Goal: Task Accomplishment & Management: Use online tool/utility

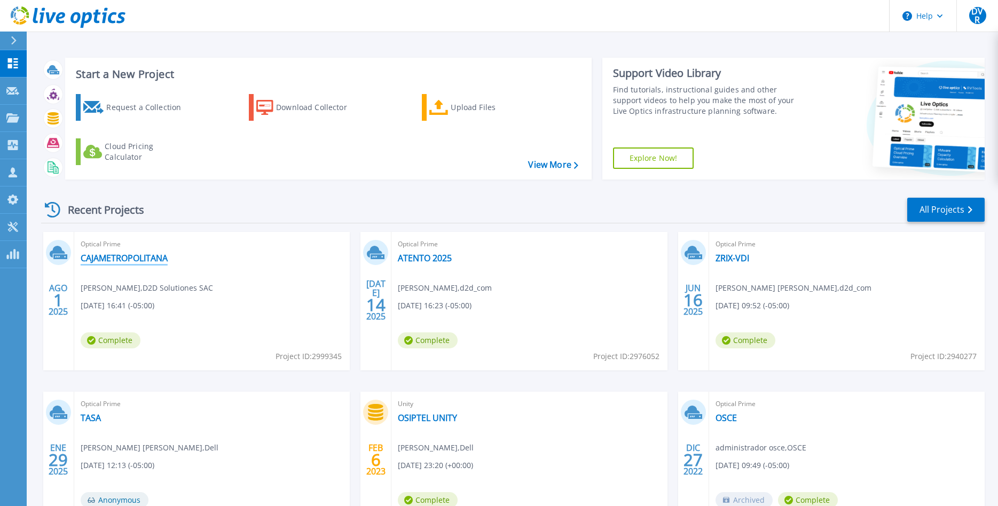
click at [152, 255] on link "CAJAMETROPOLITANA" at bounding box center [124, 258] width 87 height 11
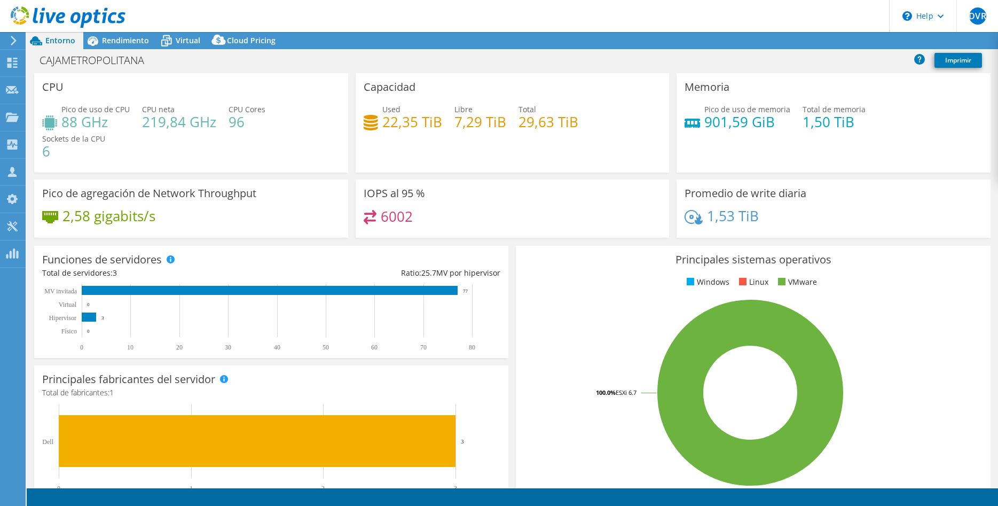
select select "USD"
click at [793, 37] on link "Reports" at bounding box center [800, 41] width 51 height 17
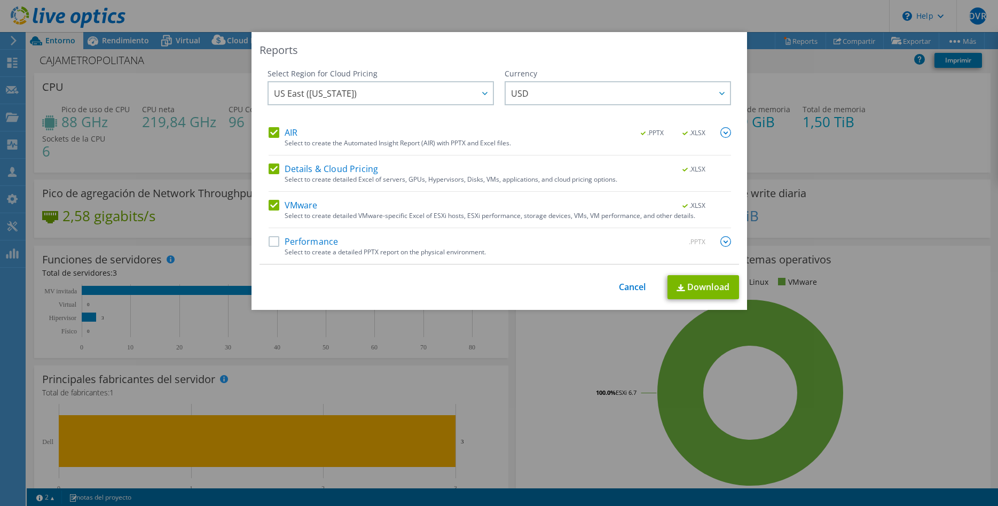
click at [507, 21] on div "Reports Select Region for Cloud Pricing Asia Pacific ([GEOGRAPHIC_DATA]) [GEOGR…" at bounding box center [499, 253] width 998 height 506
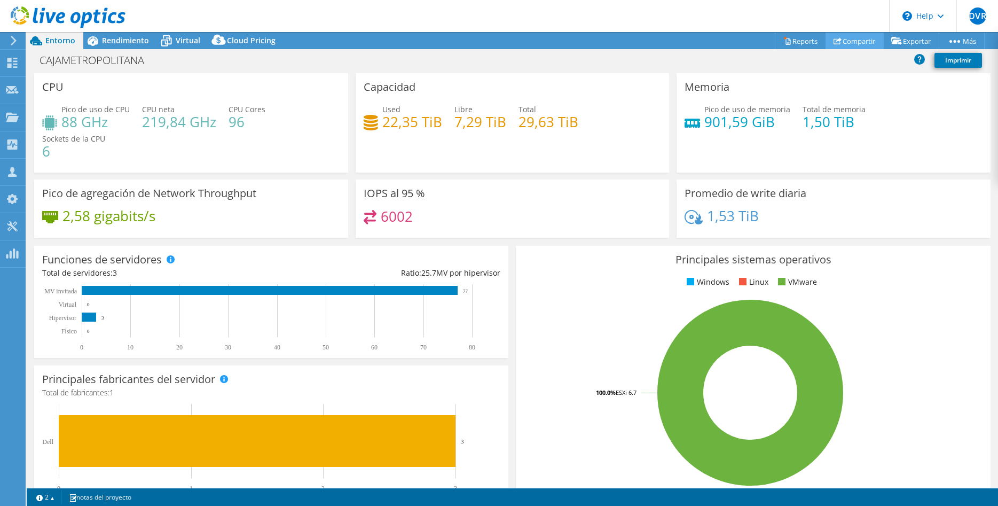
click at [844, 46] on link "Compartir" at bounding box center [855, 41] width 58 height 17
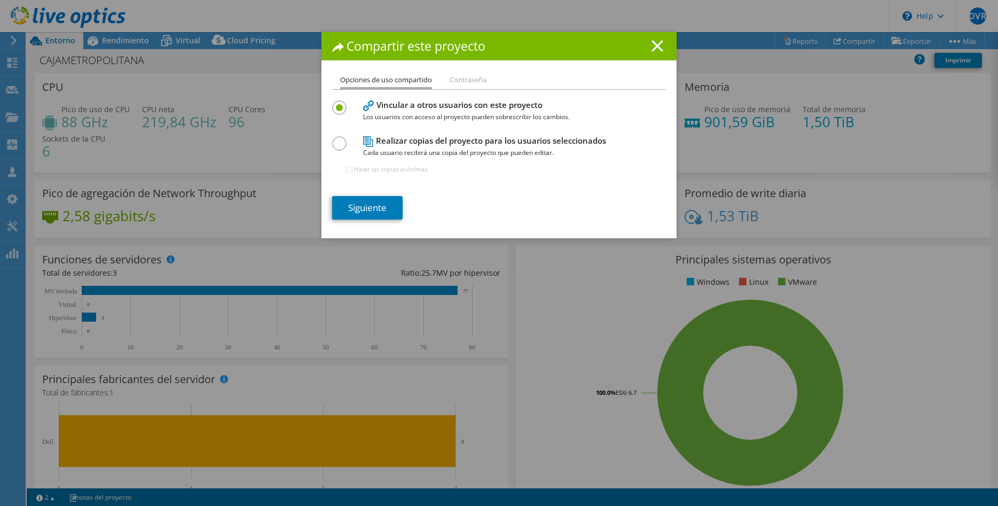
click at [659, 42] on icon at bounding box center [658, 46] width 12 height 12
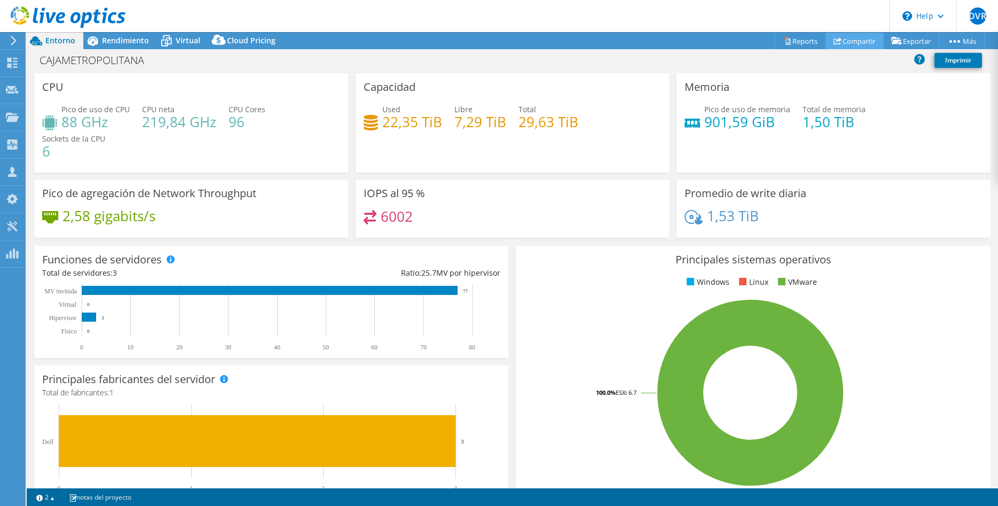
click at [845, 41] on link "Compartir" at bounding box center [855, 41] width 58 height 17
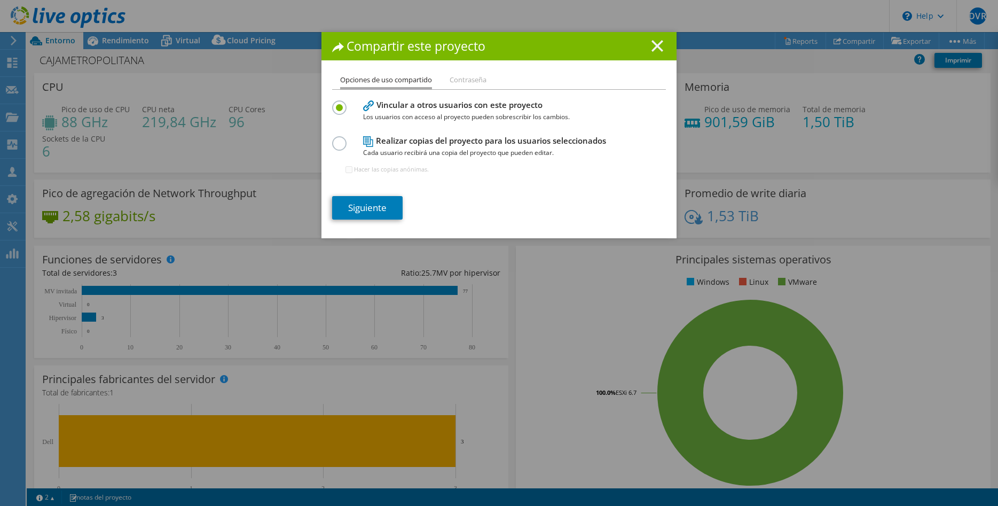
click at [662, 44] on icon at bounding box center [658, 46] width 12 height 12
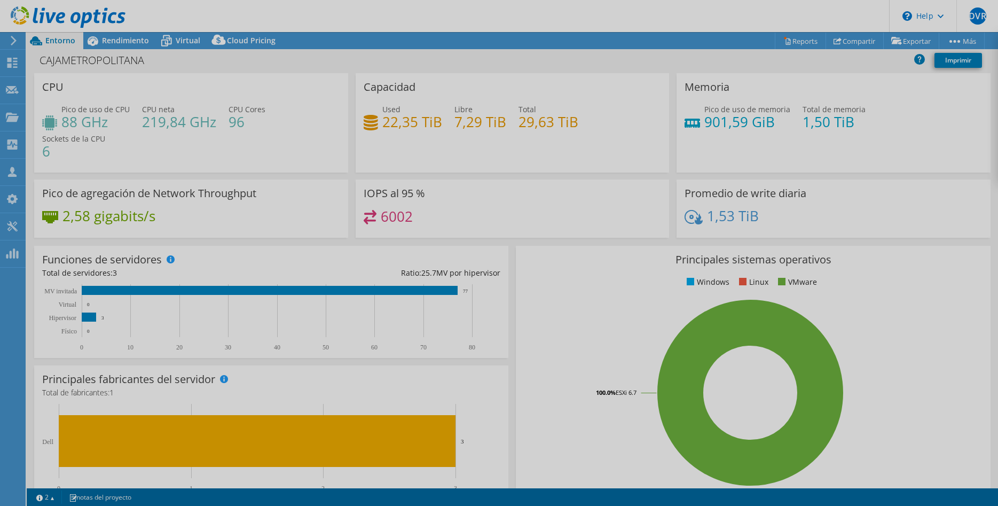
click at [780, 41] on div at bounding box center [499, 253] width 998 height 506
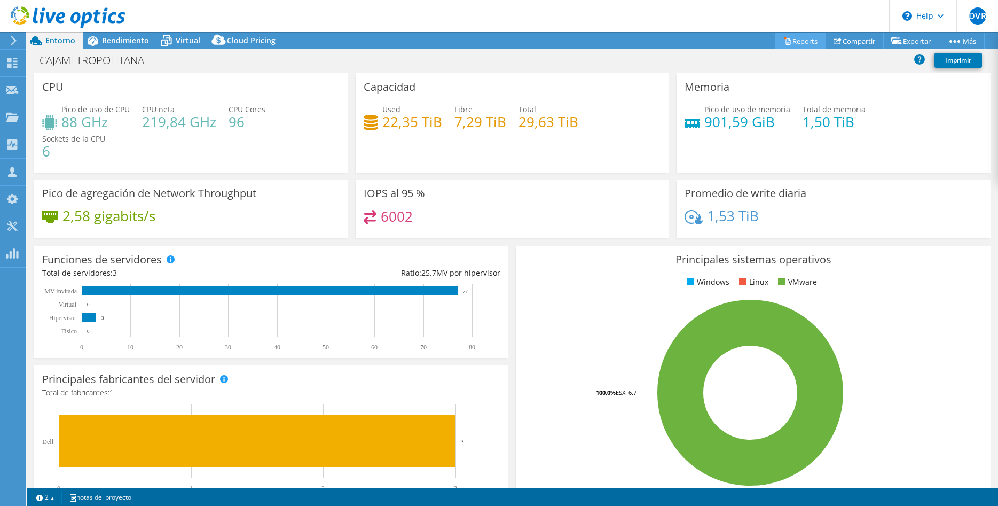
click at [790, 38] on link "Reports" at bounding box center [800, 41] width 51 height 17
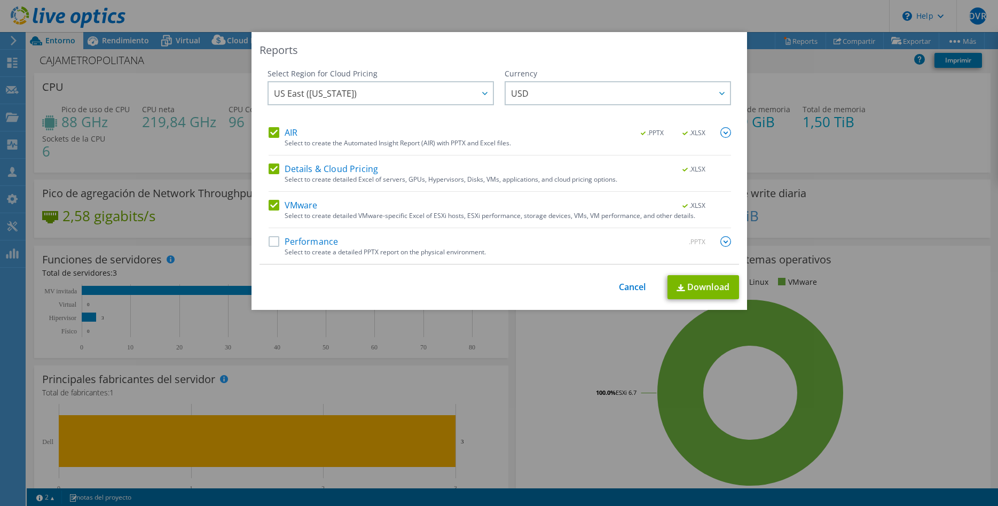
drag, startPoint x: 276, startPoint y: 203, endPoint x: 277, endPoint y: 185, distance: 18.2
click at [277, 202] on label "VMware" at bounding box center [293, 205] width 49 height 11
click at [0, 0] on input "VMware" at bounding box center [0, 0] width 0 height 0
click at [277, 167] on label "Details & Cloud Pricing" at bounding box center [324, 168] width 110 height 11
click at [0, 0] on input "Details & Cloud Pricing" at bounding box center [0, 0] width 0 height 0
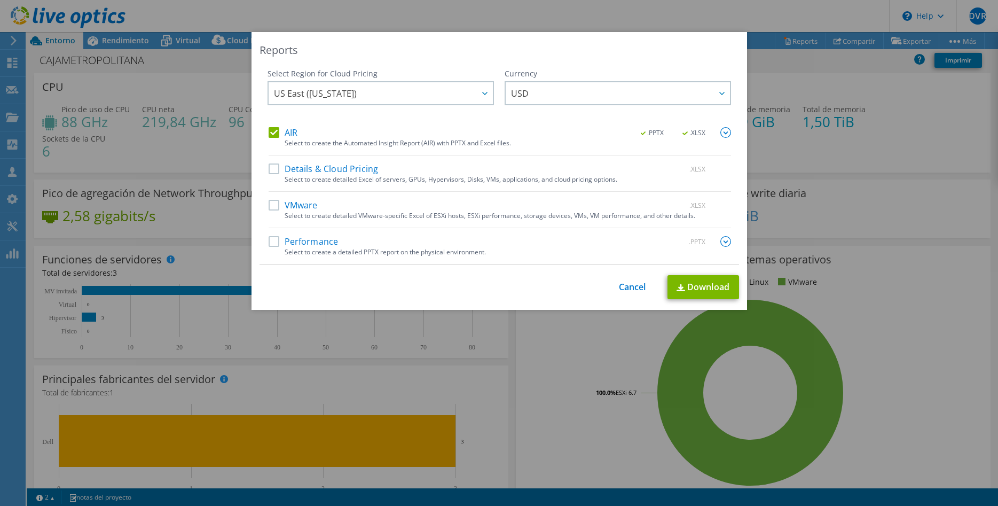
click at [276, 125] on div "Select Region for Cloud Pricing Asia Pacific ([GEOGRAPHIC_DATA]) [GEOGRAPHIC_DA…" at bounding box center [381, 97] width 226 height 59
click at [277, 236] on label "Performance" at bounding box center [304, 241] width 70 height 11
click at [0, 0] on input "Performance" at bounding box center [0, 0] width 0 height 0
click at [273, 124] on div "Select Region for Cloud Pricing Asia Pacific ([GEOGRAPHIC_DATA]) [GEOGRAPHIC_DA…" at bounding box center [381, 97] width 226 height 59
click at [273, 130] on label "AIR" at bounding box center [283, 132] width 29 height 11
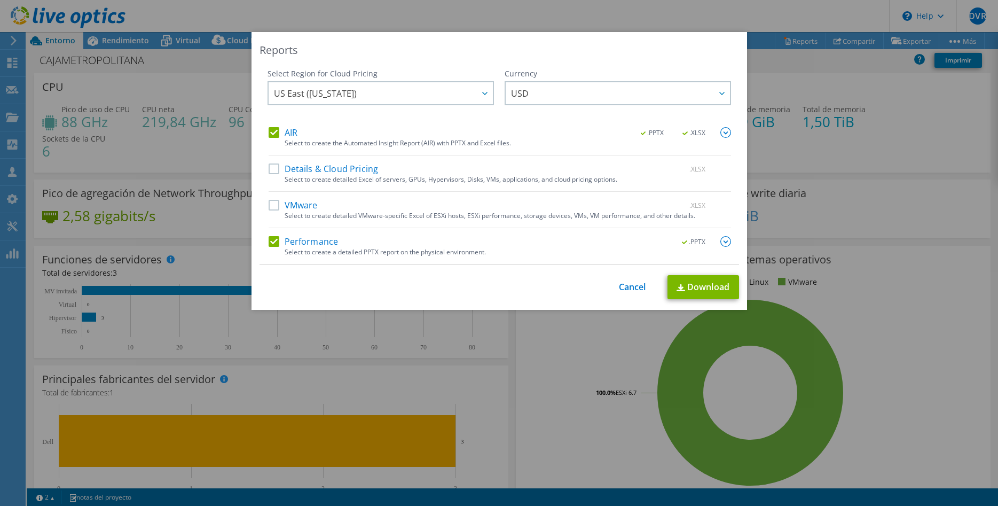
click at [0, 0] on input "AIR" at bounding box center [0, 0] width 0 height 0
click at [281, 207] on label "VMware" at bounding box center [293, 205] width 49 height 11
click at [0, 0] on input "VMware" at bounding box center [0, 0] width 0 height 0
click at [280, 248] on div "Performance .PPTX Select to create a detailed PPTX report on the physical envir…" at bounding box center [500, 250] width 462 height 28
click at [277, 243] on label "Performance" at bounding box center [304, 241] width 70 height 11
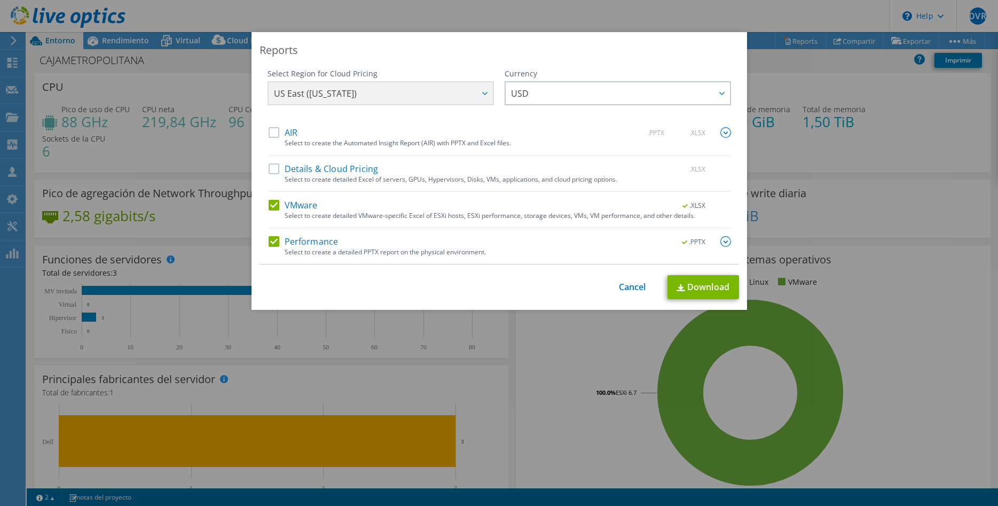
click at [0, 0] on input "Performance" at bounding box center [0, 0] width 0 height 0
click at [711, 295] on link "Download" at bounding box center [704, 287] width 72 height 24
